Goal: Information Seeking & Learning: Learn about a topic

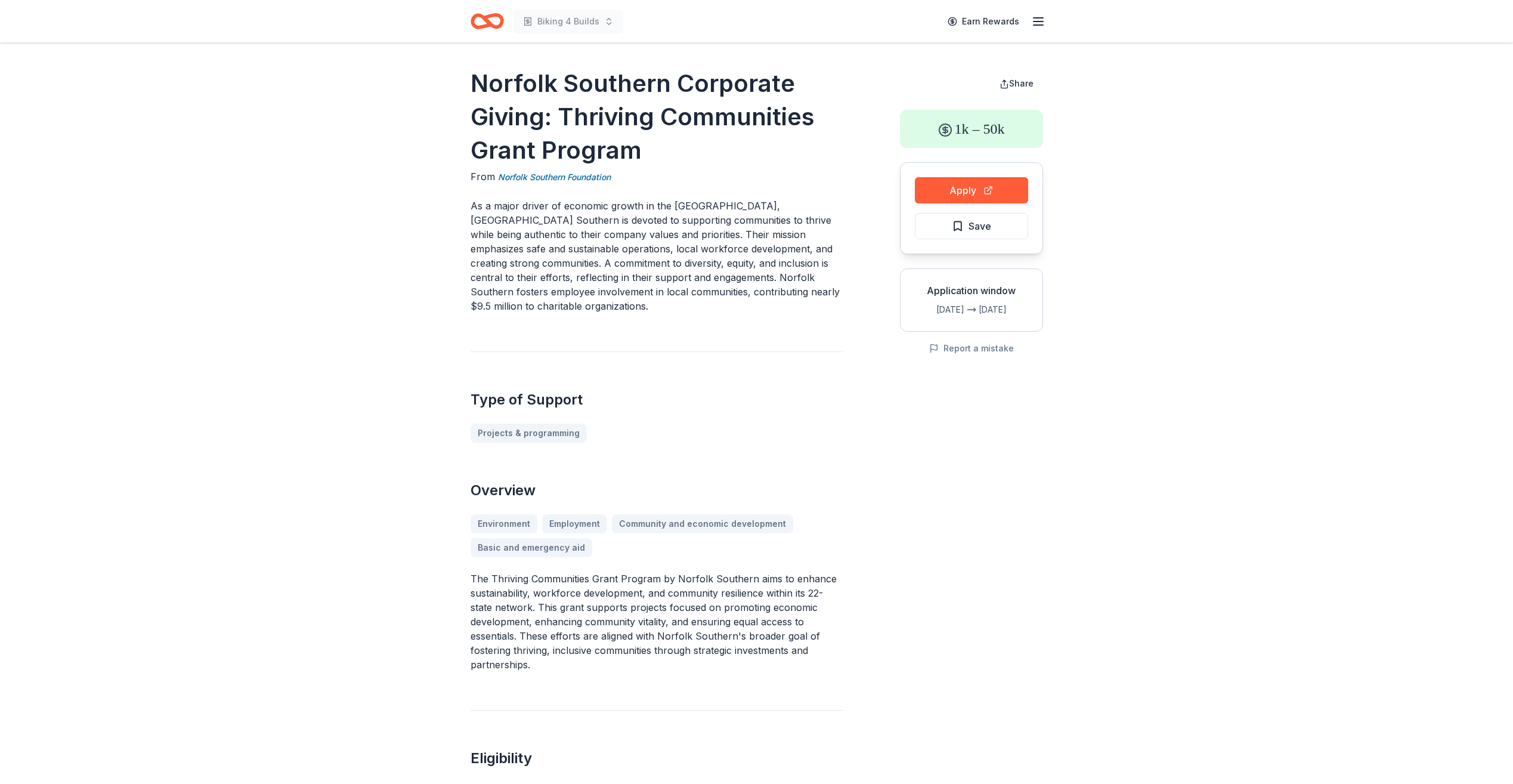
drag, startPoint x: 1036, startPoint y: 28, endPoint x: 1080, endPoint y: 226, distance: 202.8
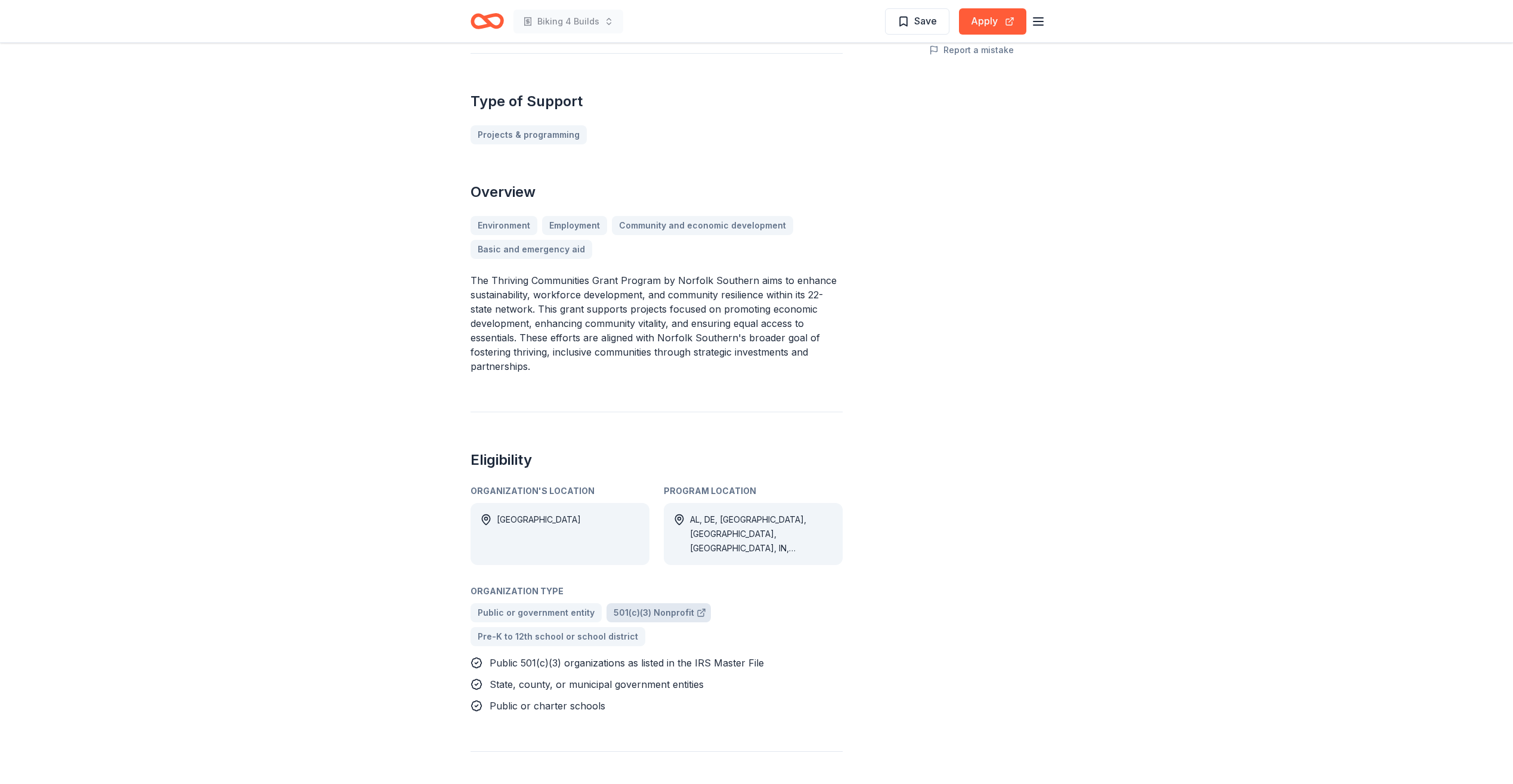
click at [665, 611] on span "501(c)(3) Nonprofit" at bounding box center [653, 612] width 80 height 14
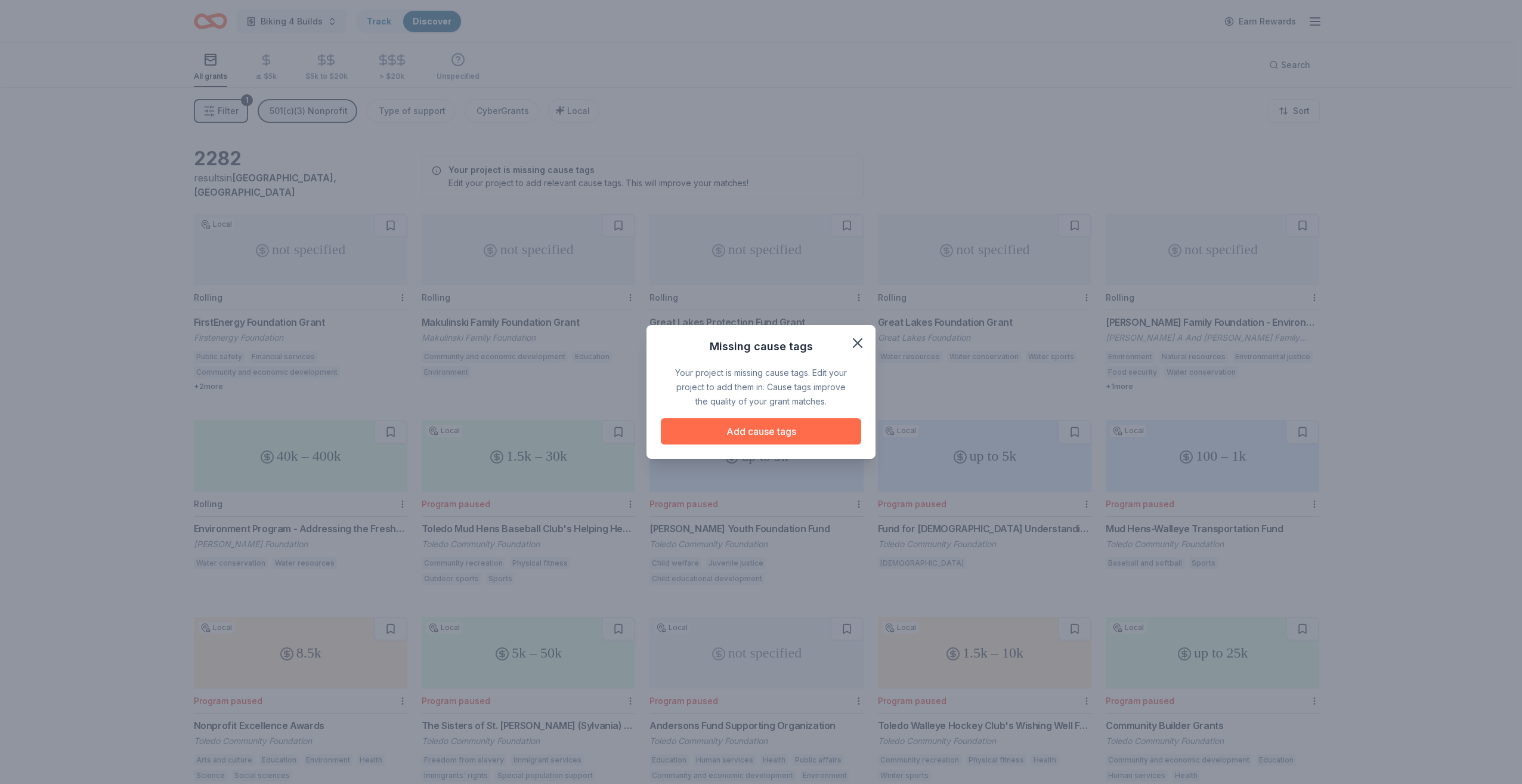
click at [805, 430] on button "Add cause tags" at bounding box center [761, 431] width 201 height 27
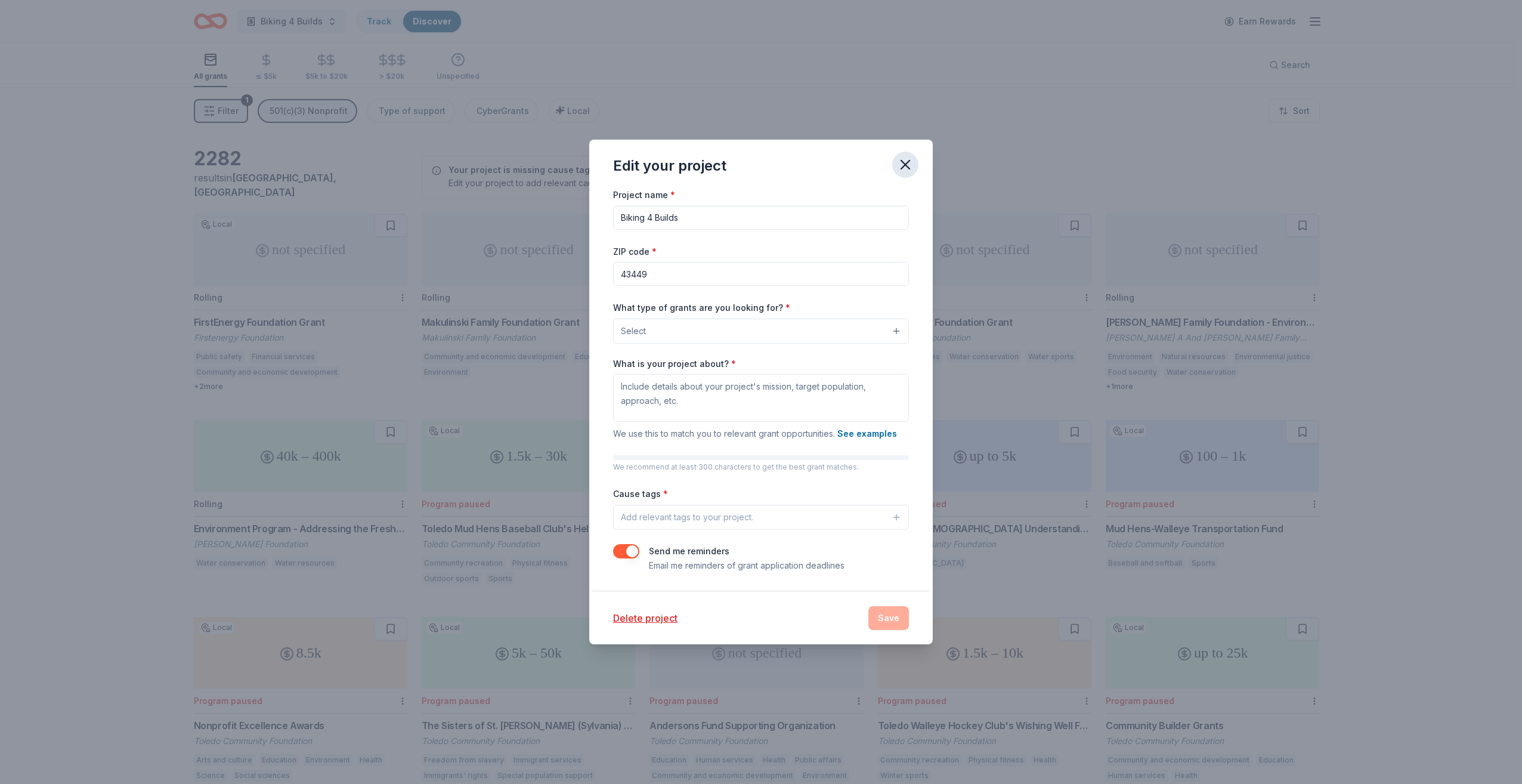
click at [902, 161] on icon "button" at bounding box center [906, 165] width 8 height 8
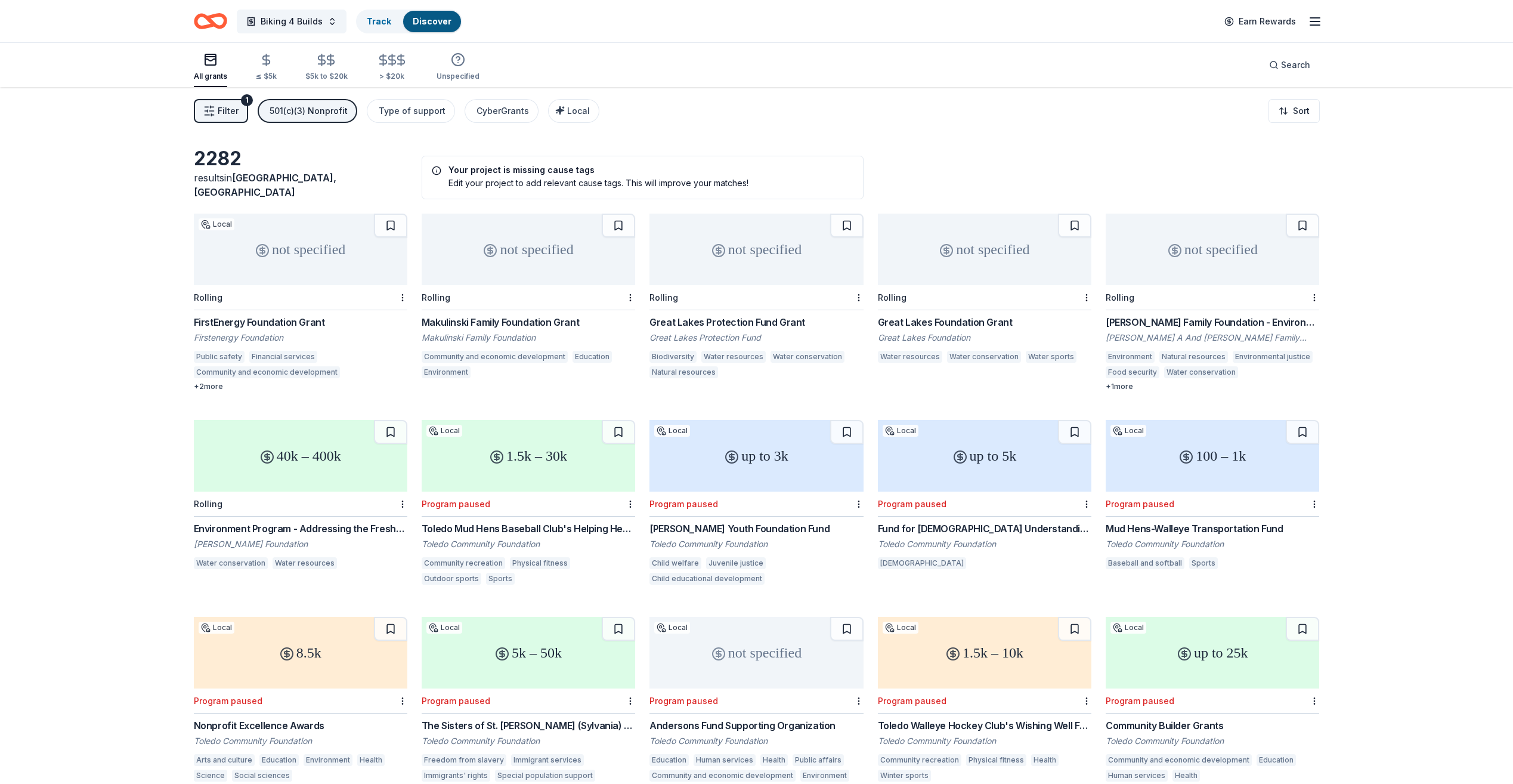
click at [315, 315] on div "FirstEnergy Foundation Grant" at bounding box center [301, 322] width 214 height 14
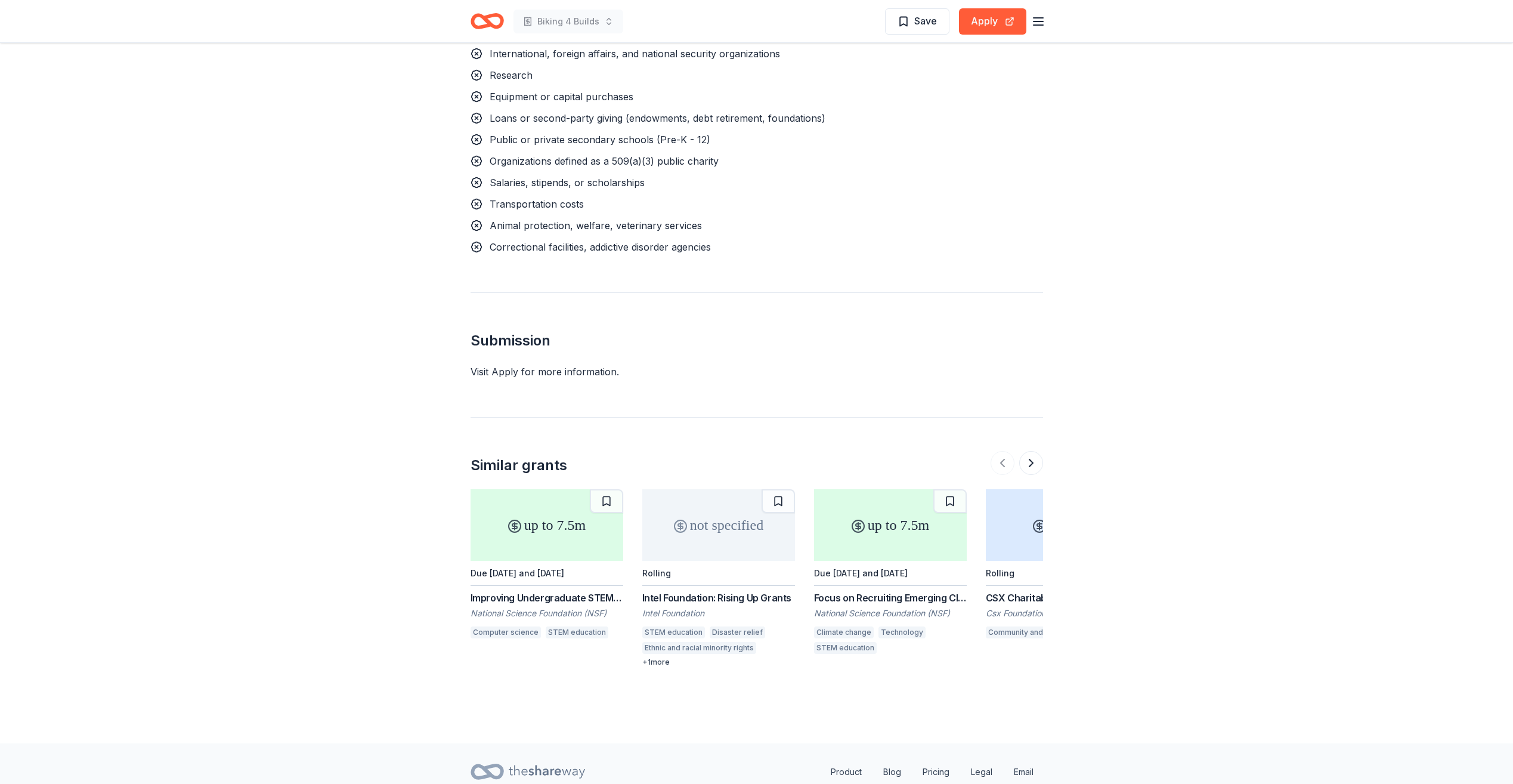
scroll to position [1216, 0]
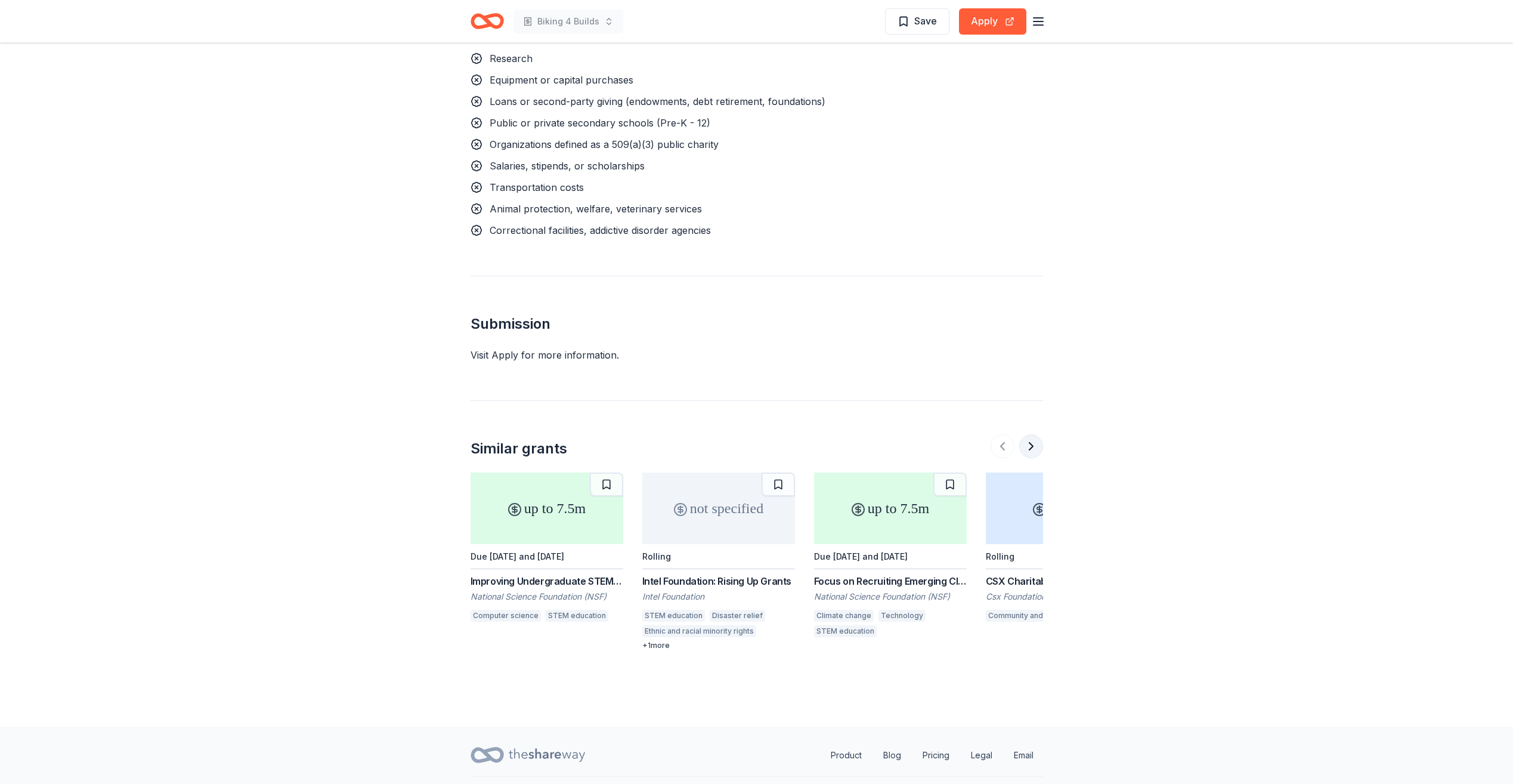
click at [1029, 434] on button at bounding box center [1031, 446] width 24 height 24
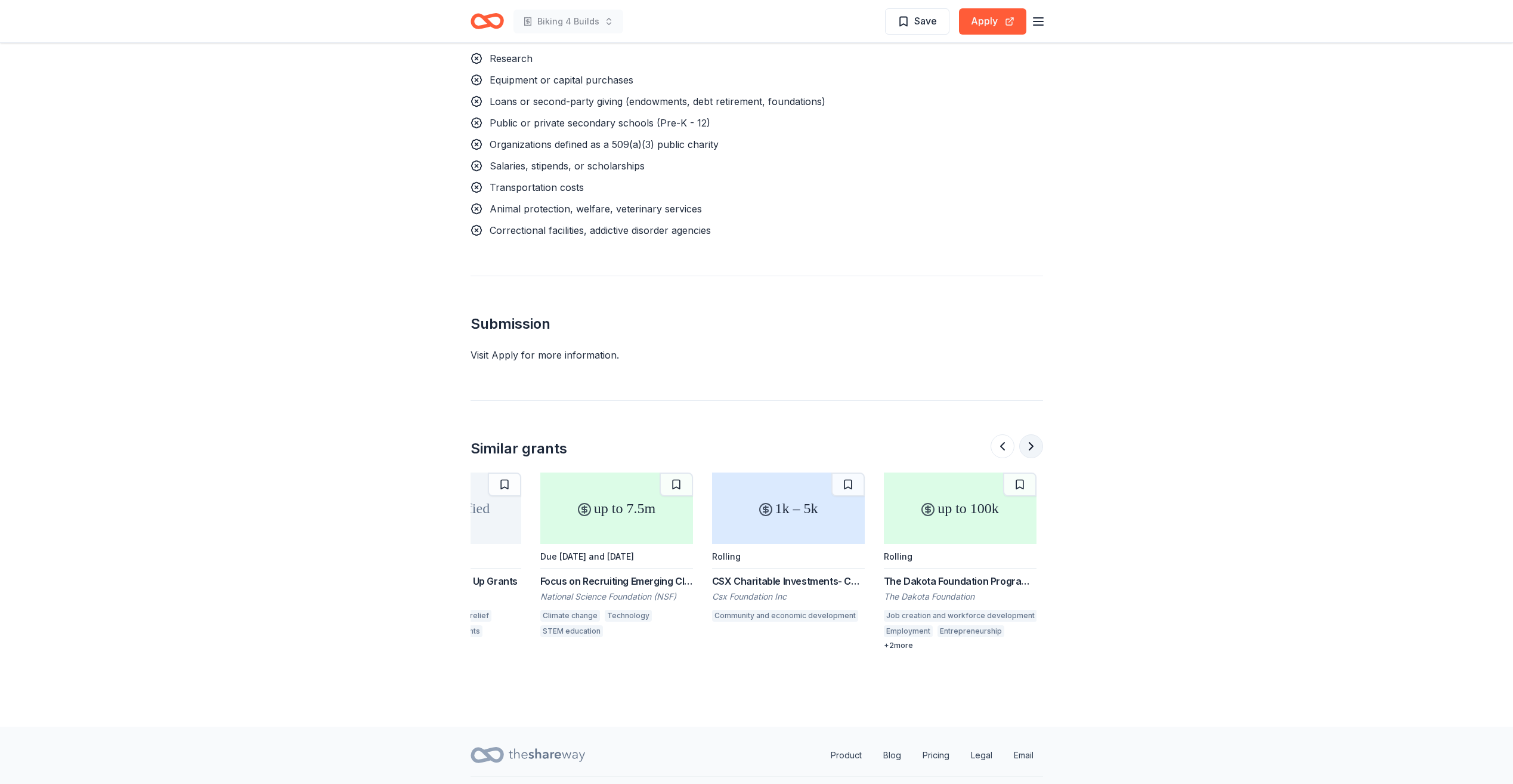
scroll to position [0, 515]
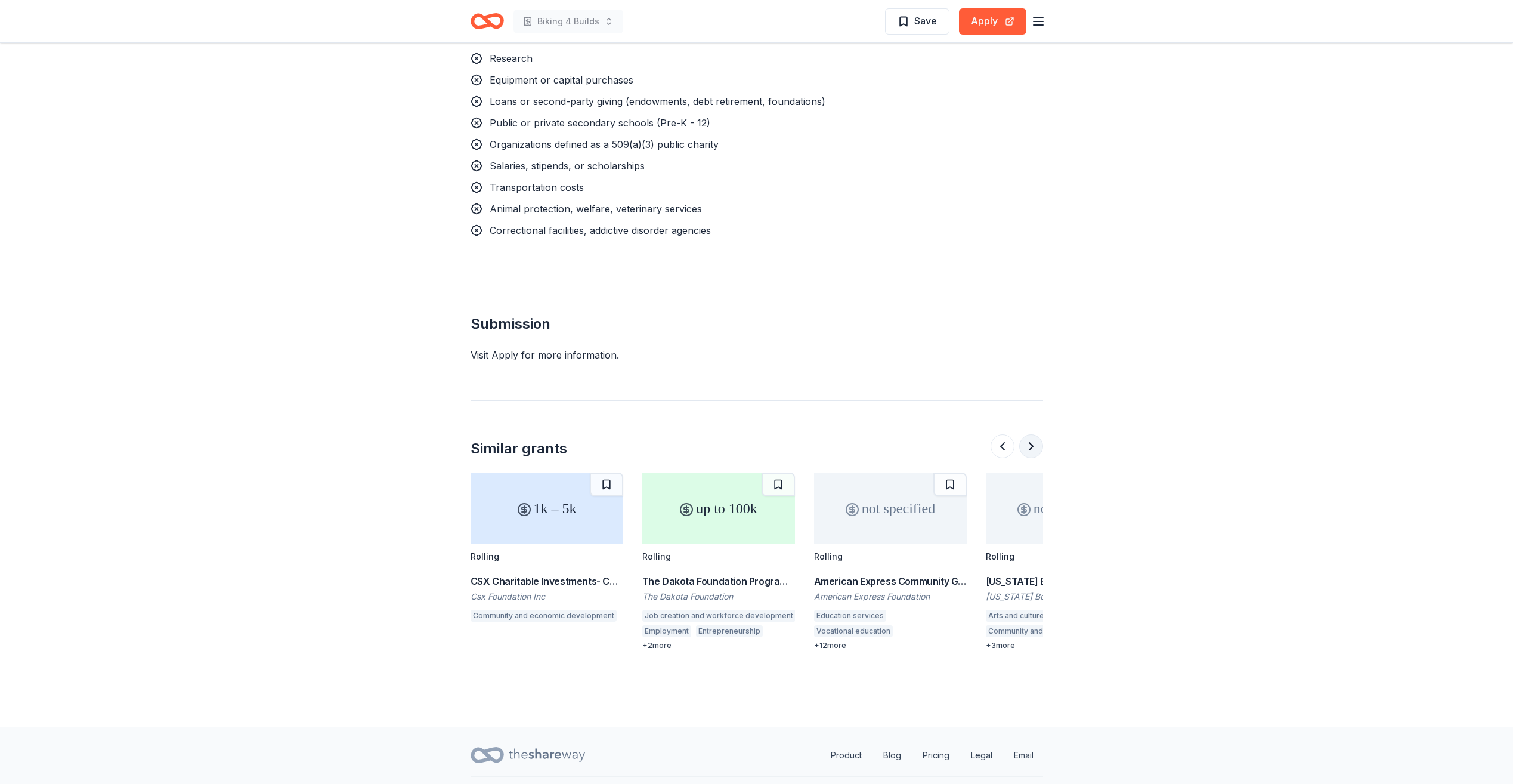
click at [1030, 434] on button at bounding box center [1031, 446] width 24 height 24
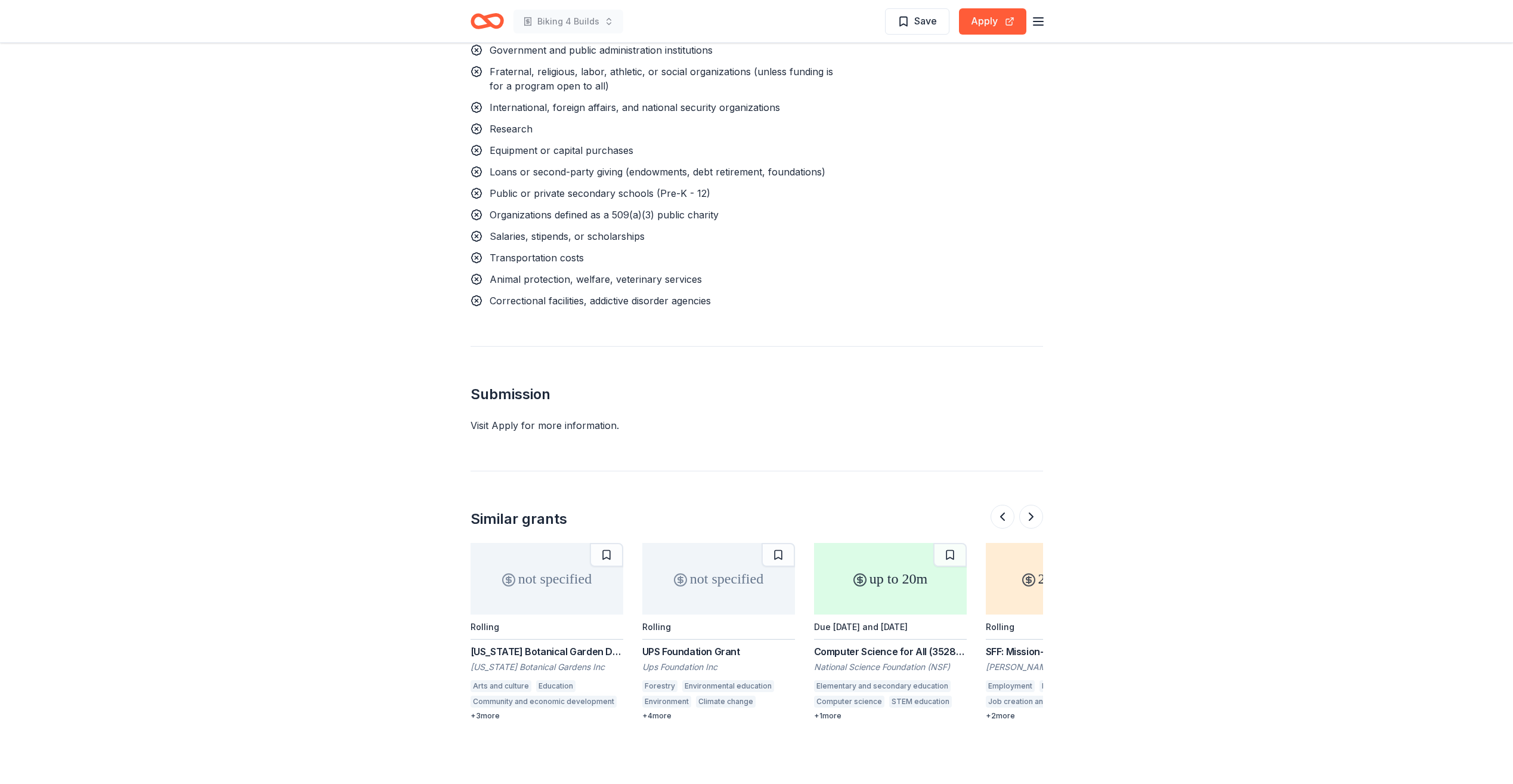
scroll to position [1156, 0]
